Goal: Information Seeking & Learning: Learn about a topic

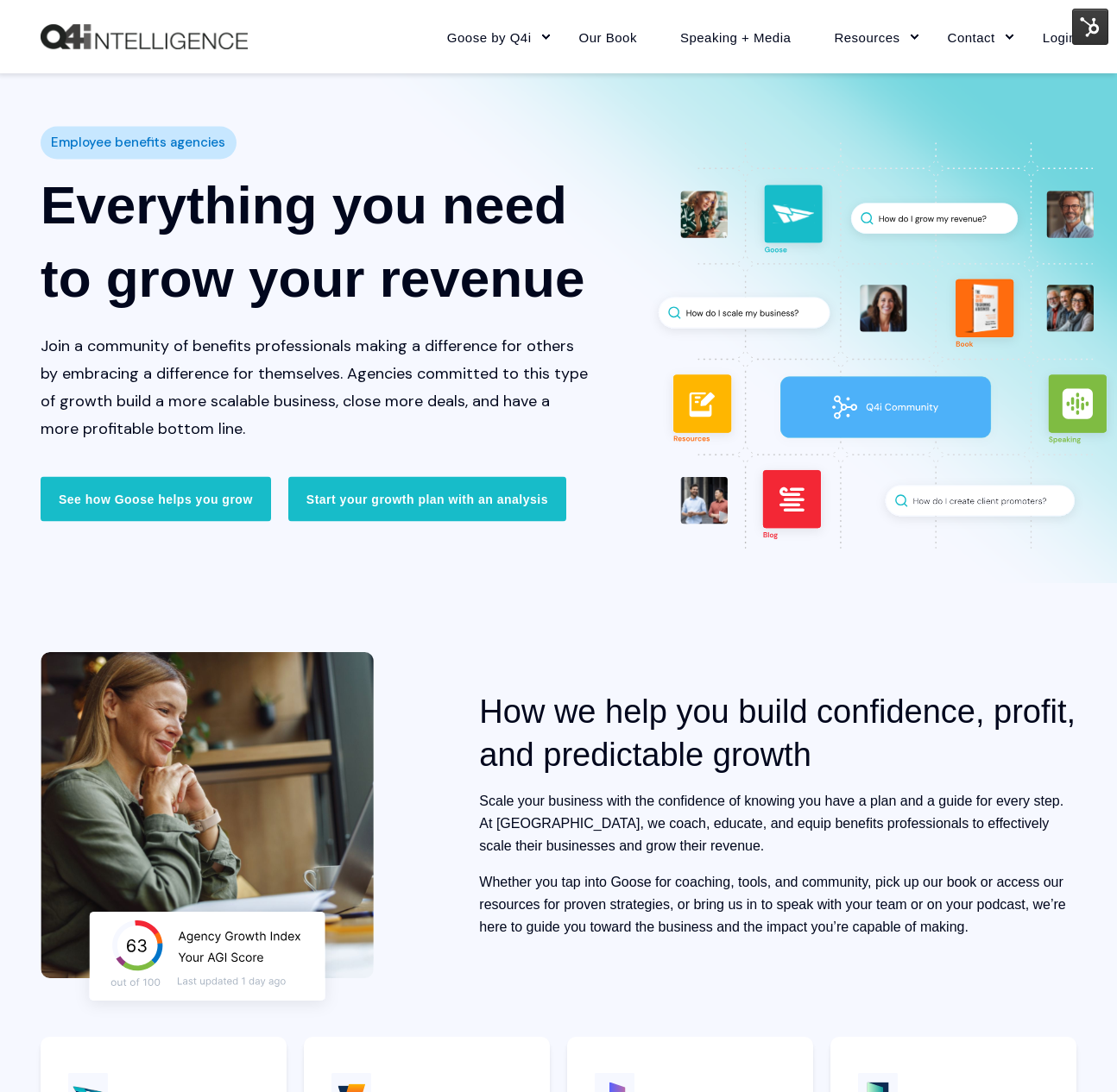
scroll to position [4213, 0]
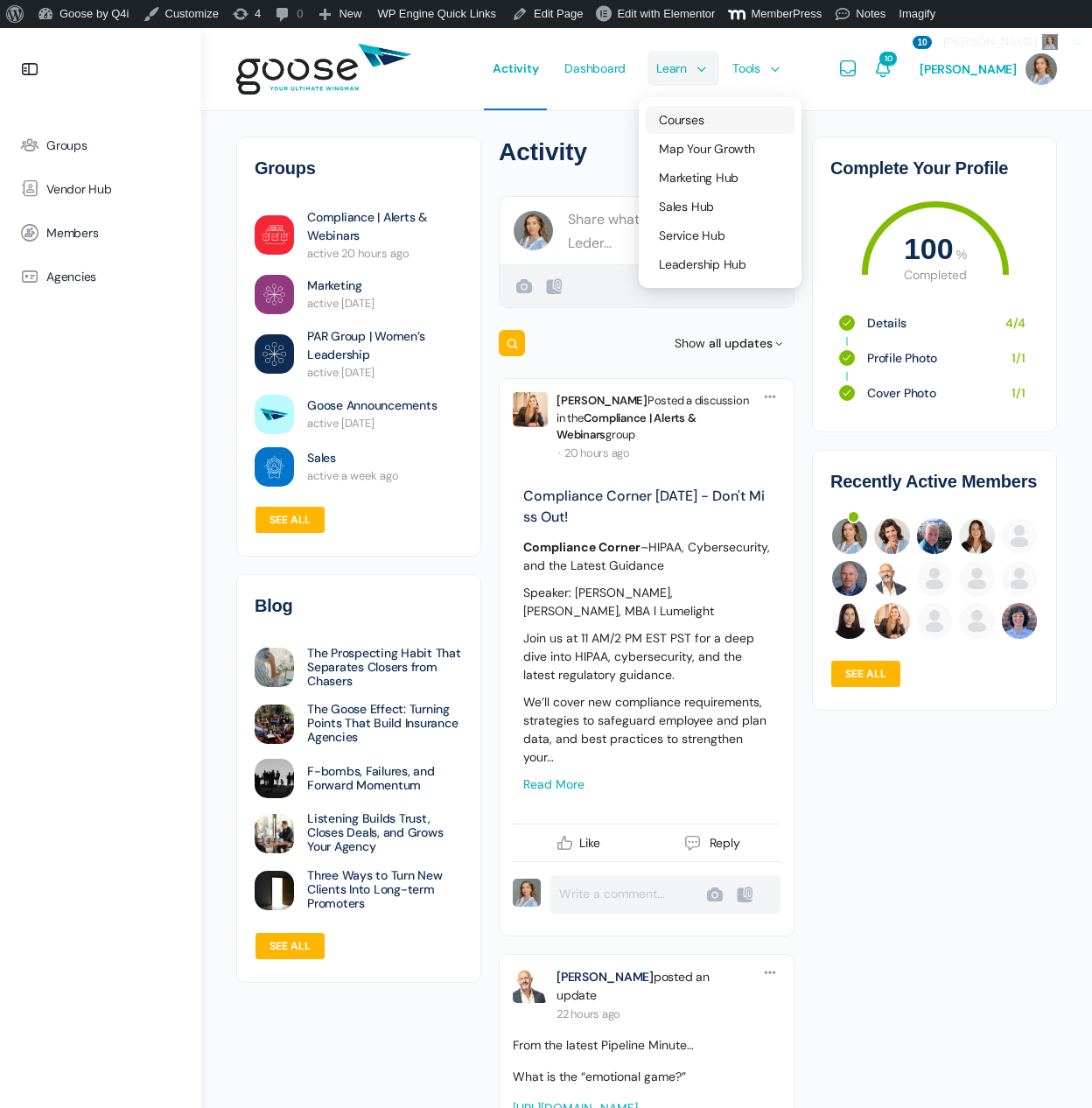
click at [692, 120] on span "Courses" at bounding box center [681, 120] width 44 height 16
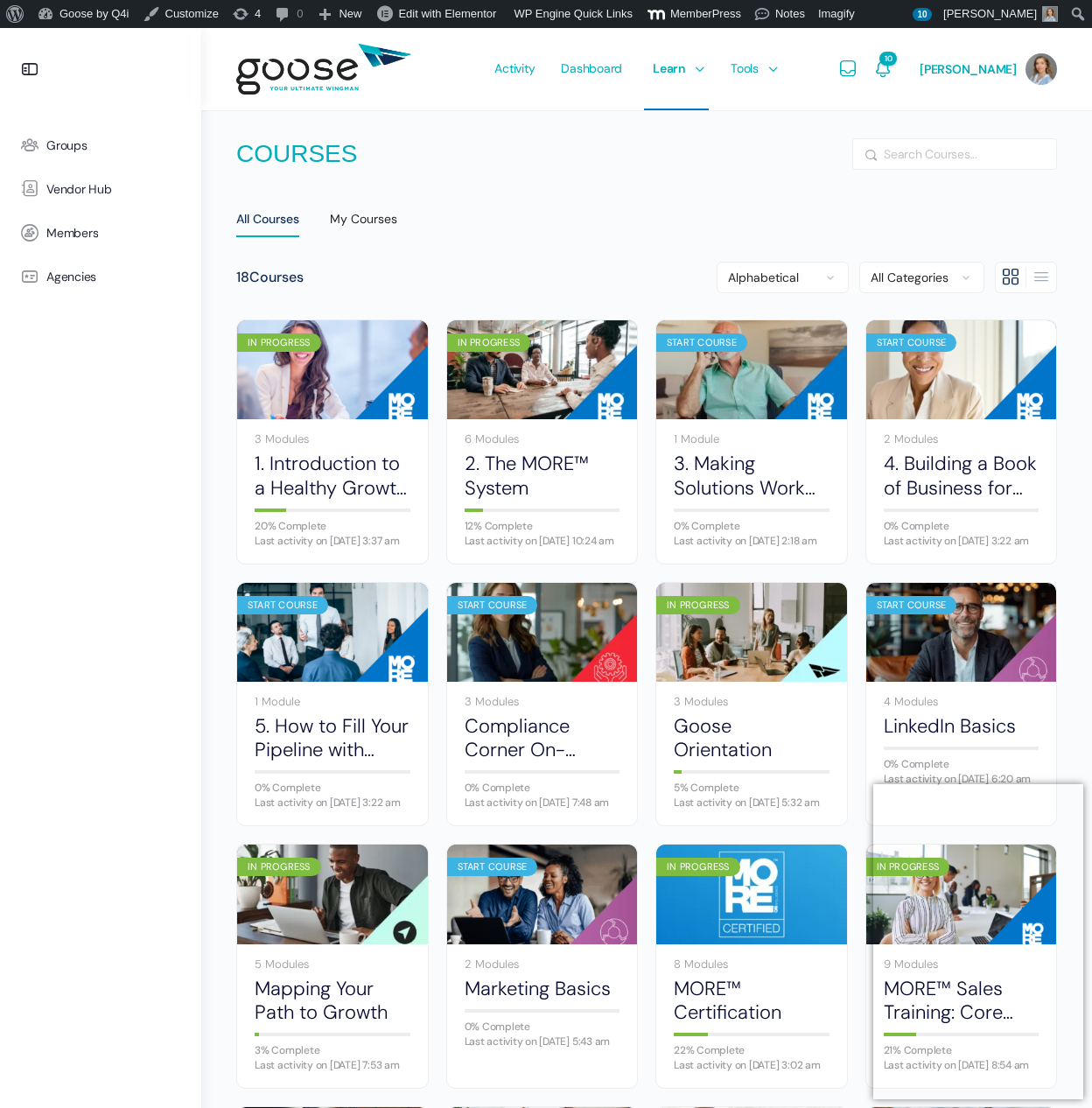
click at [23, 55] on e-page-transition at bounding box center [546, 554] width 1092 height 1108
click at [26, 67] on e-page-transition at bounding box center [546, 554] width 1092 height 1108
click at [28, 80] on link at bounding box center [29, 68] width 42 height 42
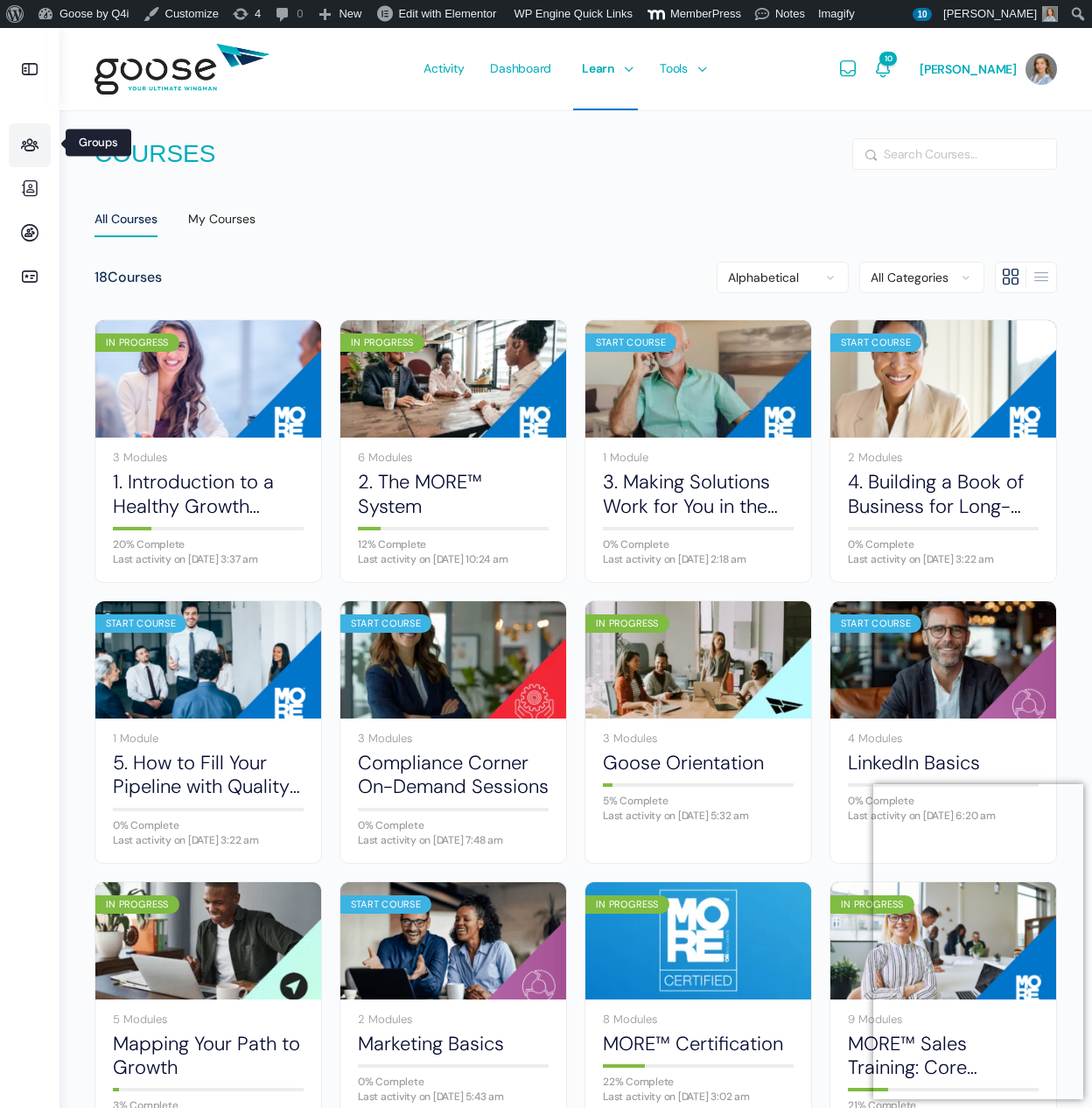
click at [32, 145] on icon at bounding box center [29, 146] width 42 height 21
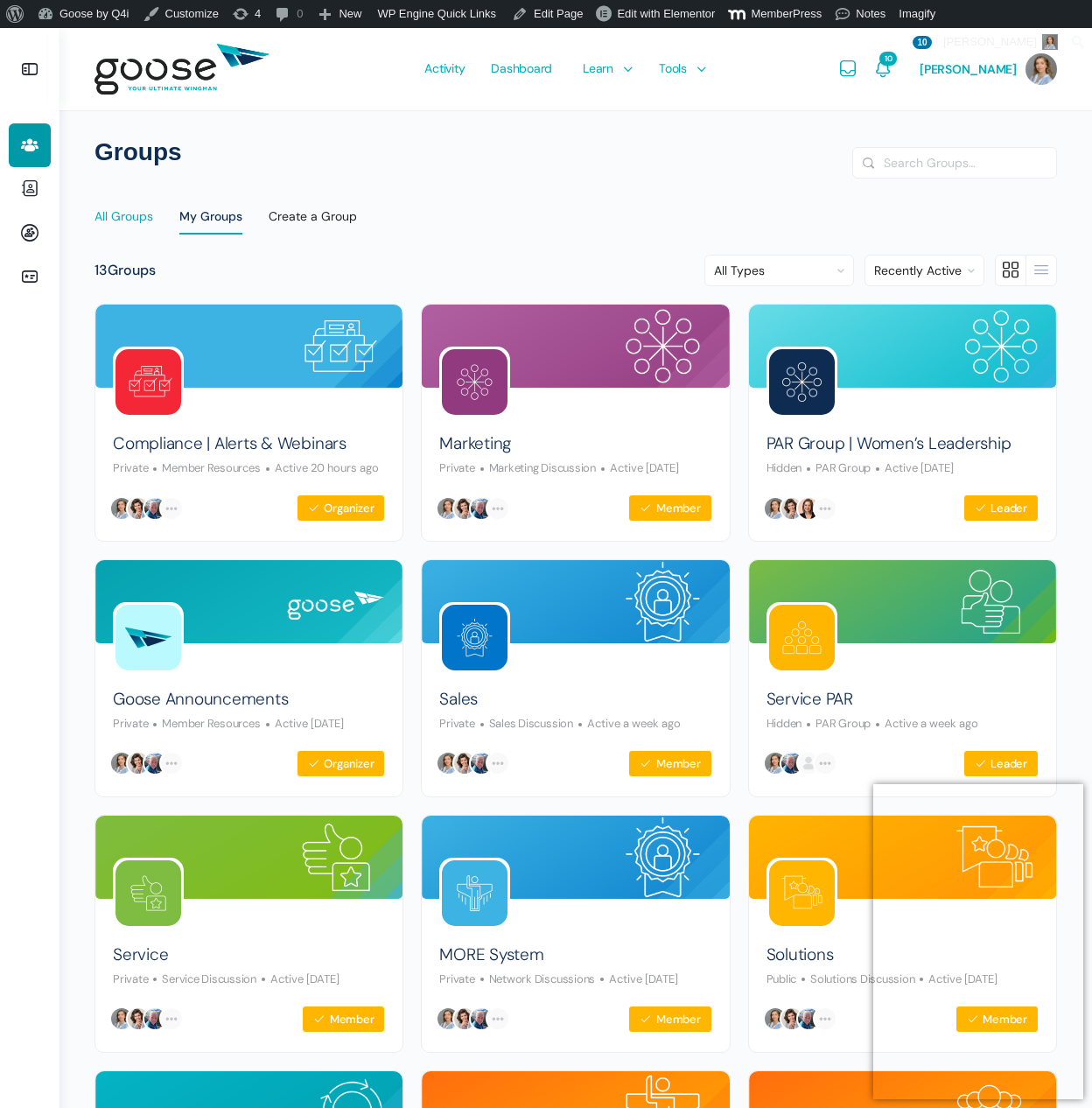
drag, startPoint x: 83, startPoint y: 218, endPoint x: 95, endPoint y: 216, distance: 12.2
click at [92, 217] on div "Groups Search Search Groups… Reset All Groups My Groups Create a Group 13 Group…" at bounding box center [575, 848] width 1032 height 1642
click at [95, 216] on div "All Groups" at bounding box center [124, 221] width 59 height 27
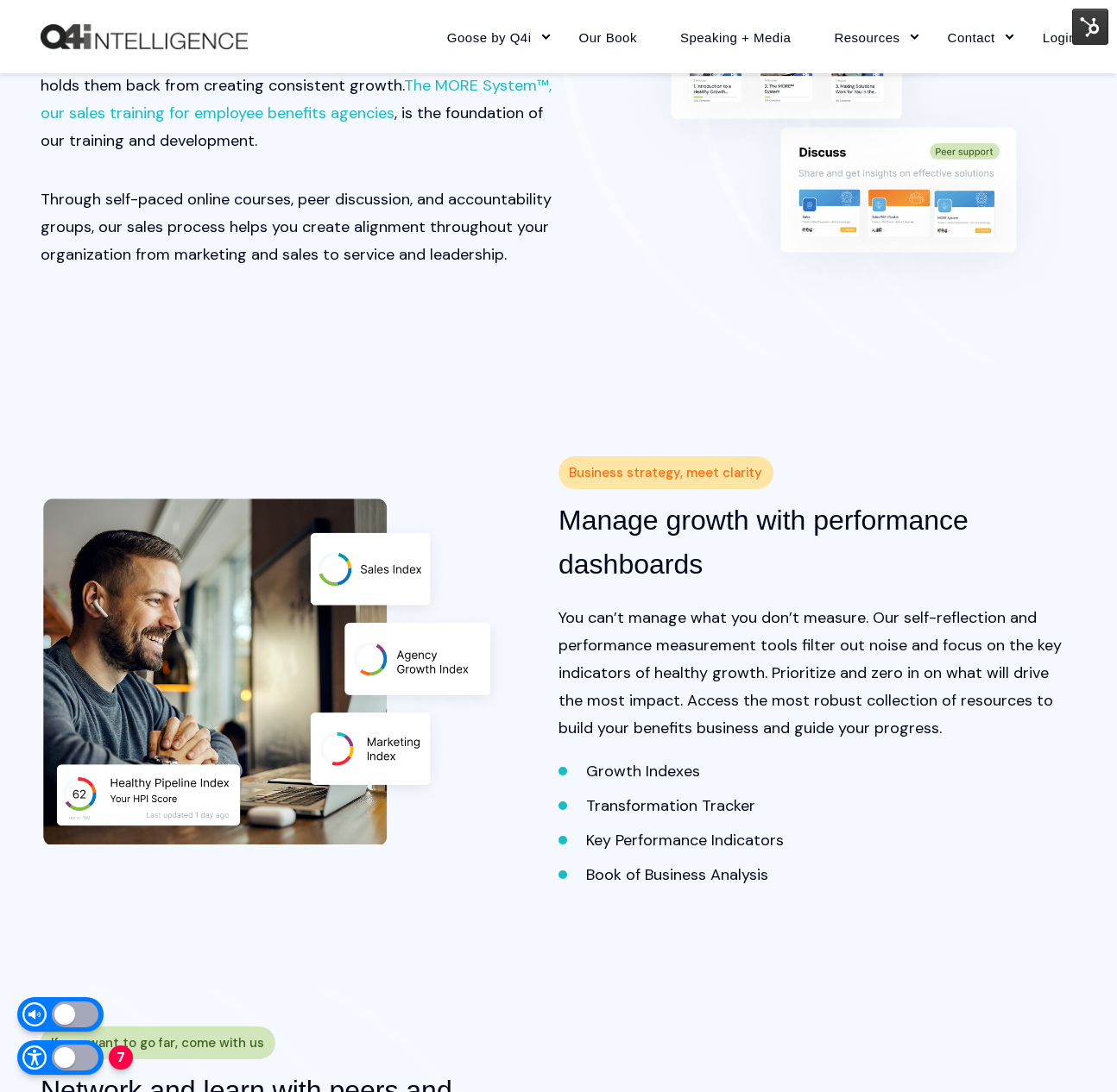
scroll to position [2131, 0]
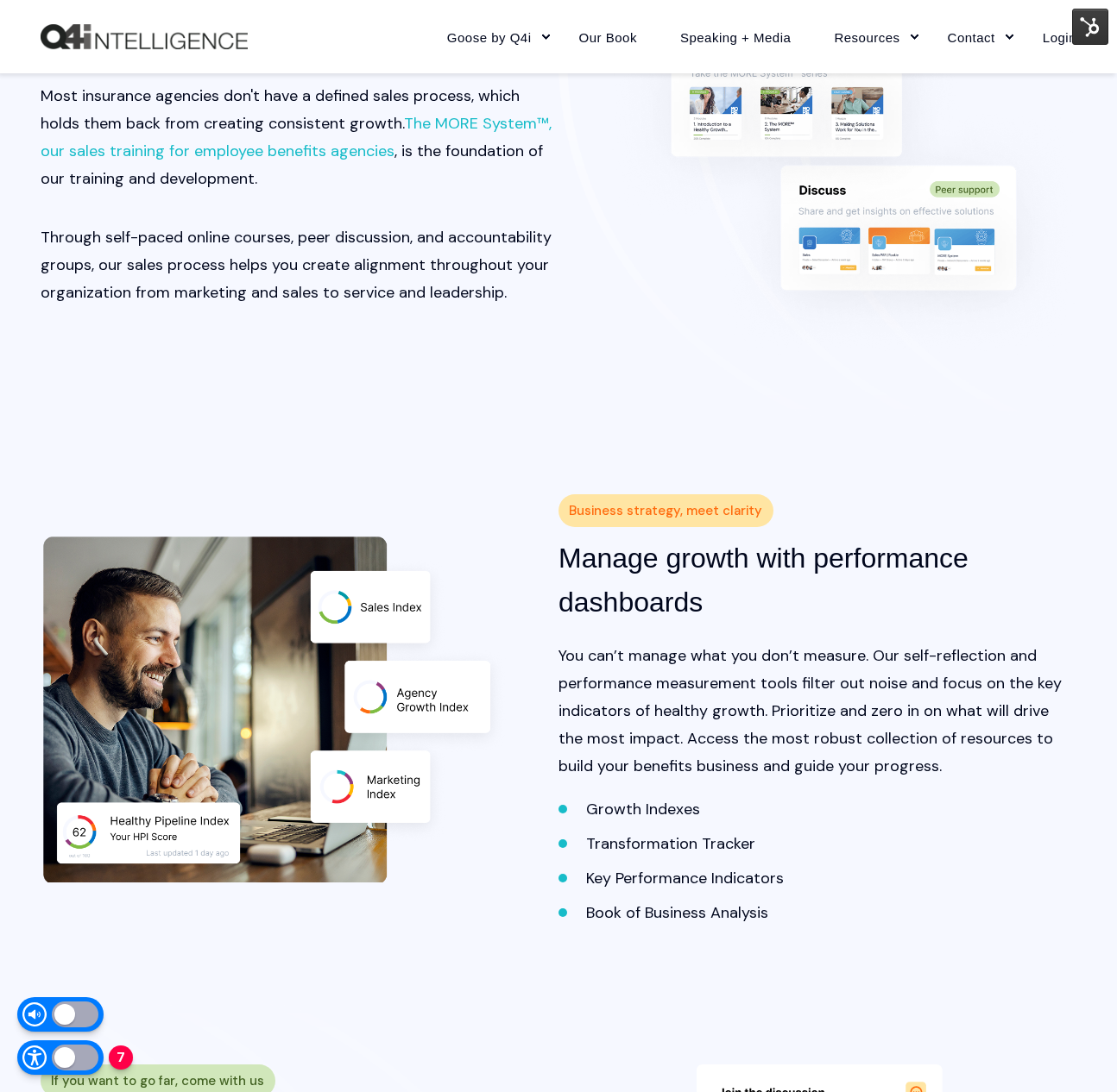
click at [777, 247] on div "Sales training curriculum Align your agency with a consistent sales process Mos…" at bounding box center [558, 145] width 1035 height 421
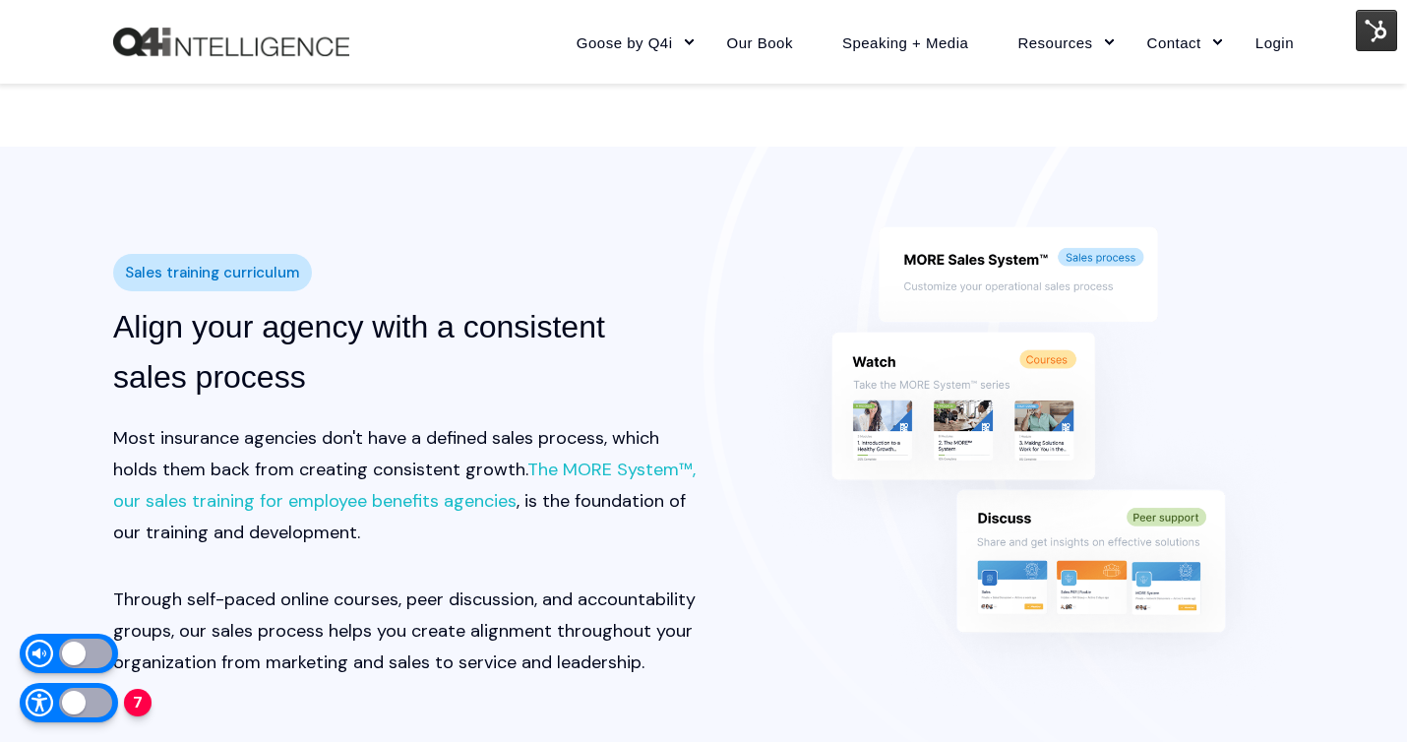
scroll to position [2094, 0]
